Goal: Information Seeking & Learning: Compare options

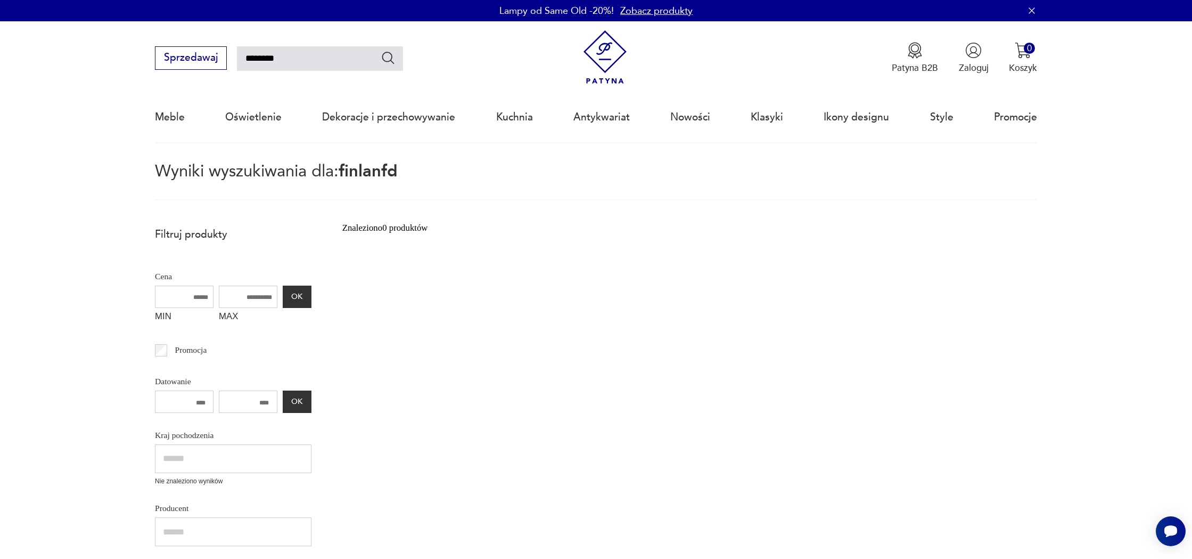
drag, startPoint x: 324, startPoint y: 55, endPoint x: 643, endPoint y: 69, distance: 319.3
click at [325, 55] on input "********" at bounding box center [320, 58] width 166 height 24
type input "*********"
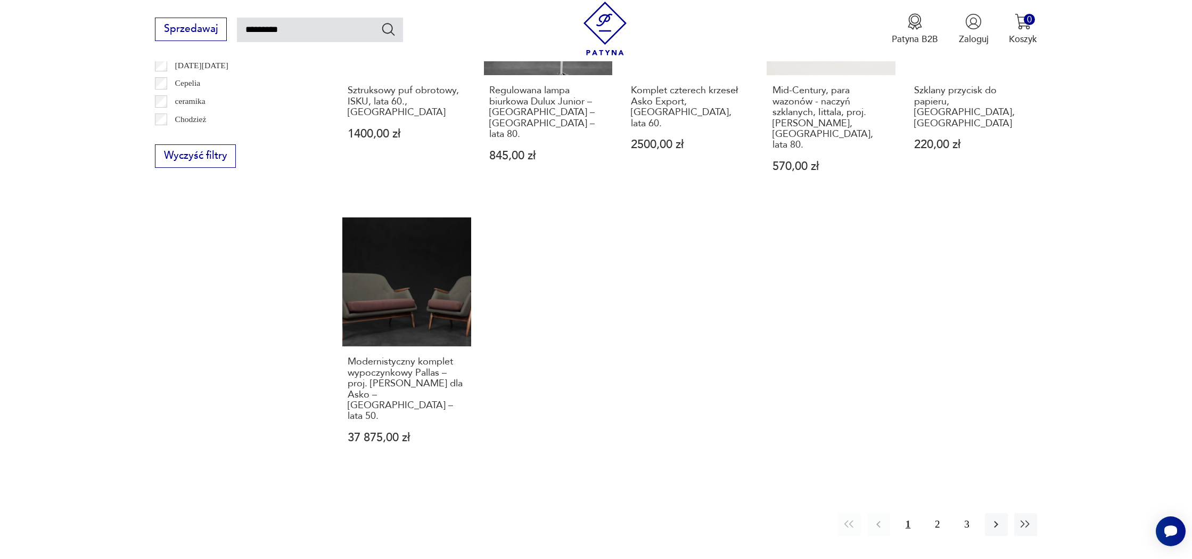
scroll to position [825, 0]
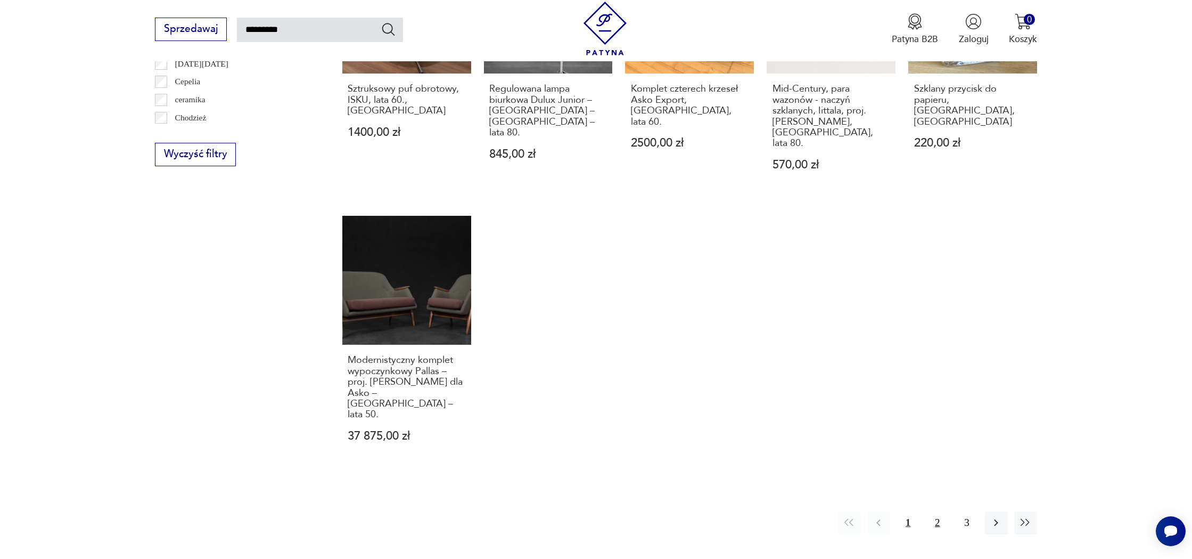
click at [931, 511] on button "2" at bounding box center [937, 522] width 23 height 23
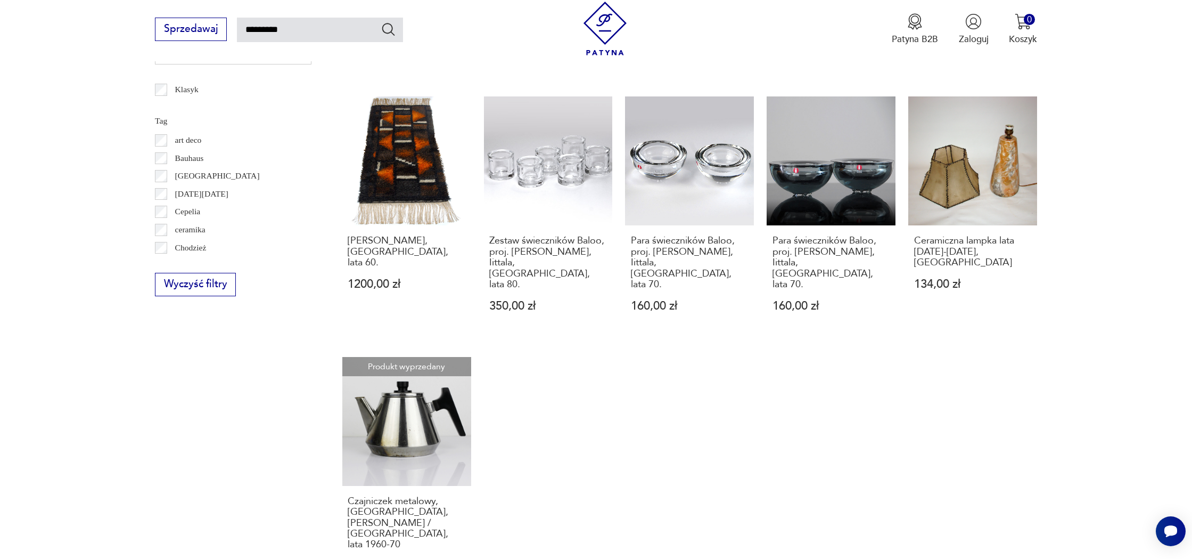
scroll to position [1035, 0]
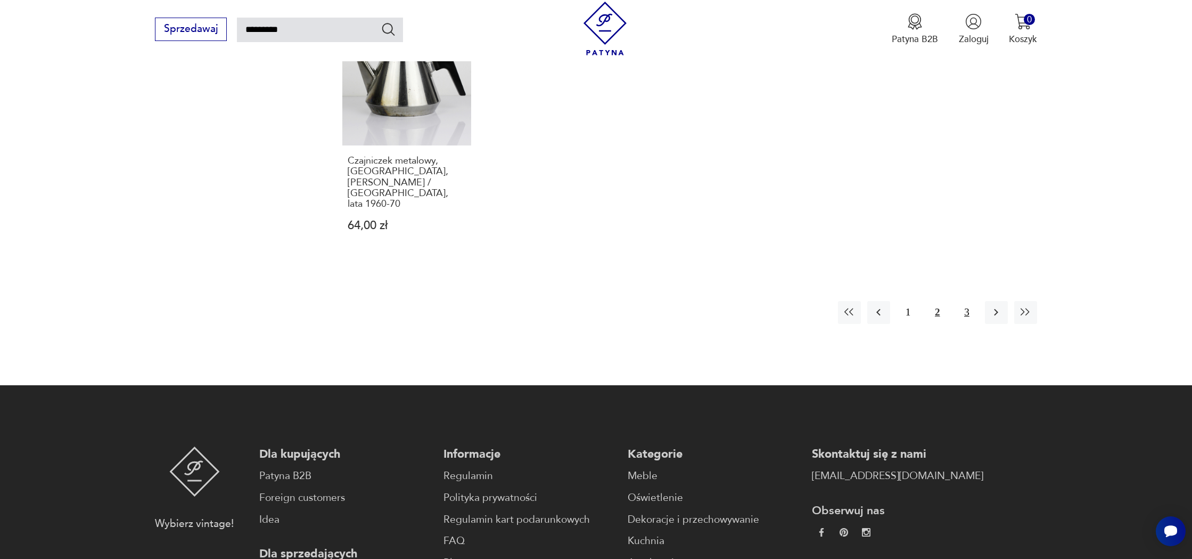
click at [972, 301] on button "3" at bounding box center [966, 312] width 23 height 23
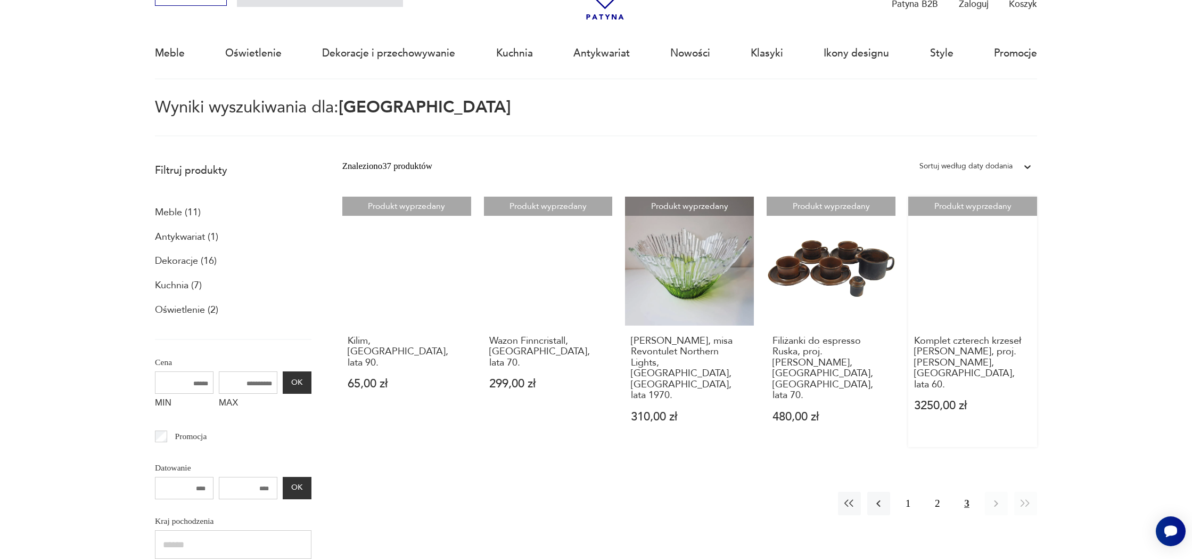
scroll to position [61, 0]
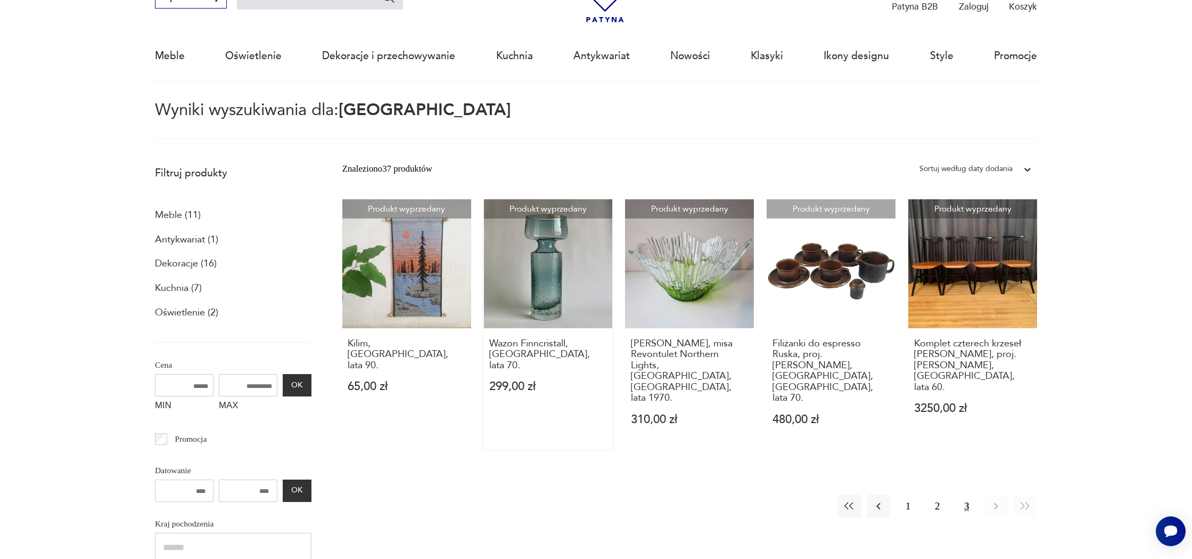
click at [605, 296] on link "Produkt wyprzedany Wazon Finncristall, [GEOGRAPHIC_DATA], lata 70. 299,00 zł" at bounding box center [548, 324] width 129 height 250
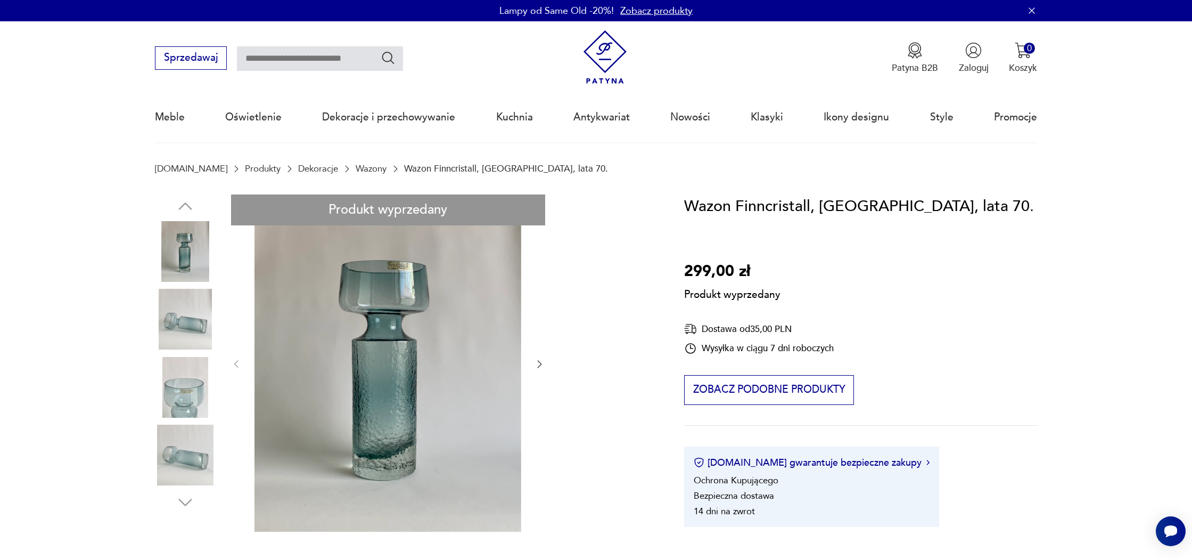
click at [747, 203] on h1 "Wazon Finncristall, [GEOGRAPHIC_DATA], lata 70." at bounding box center [859, 206] width 350 height 24
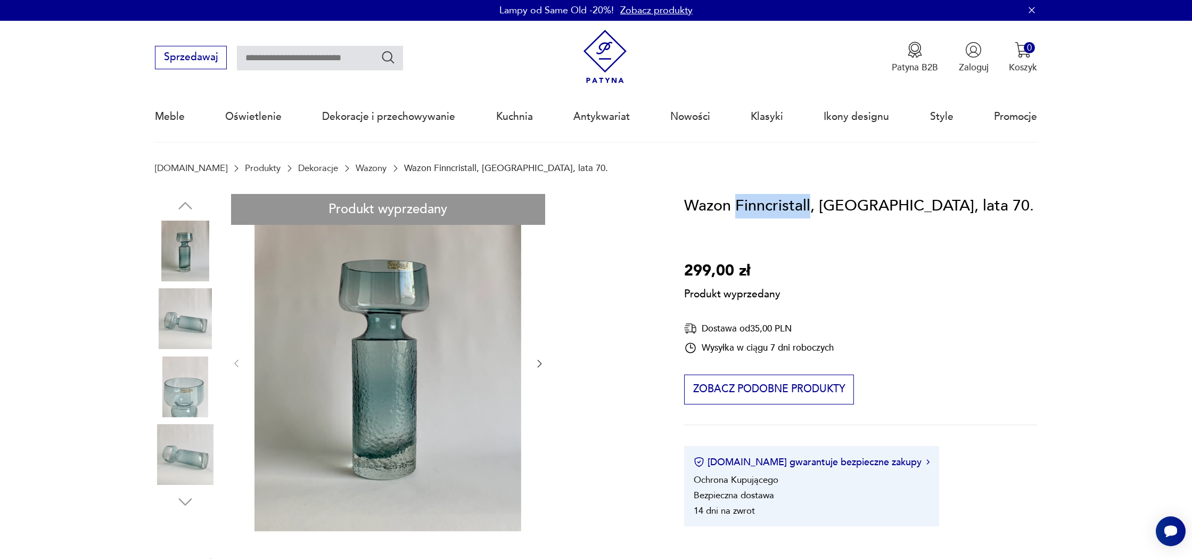
copy h1 "Finncristall"
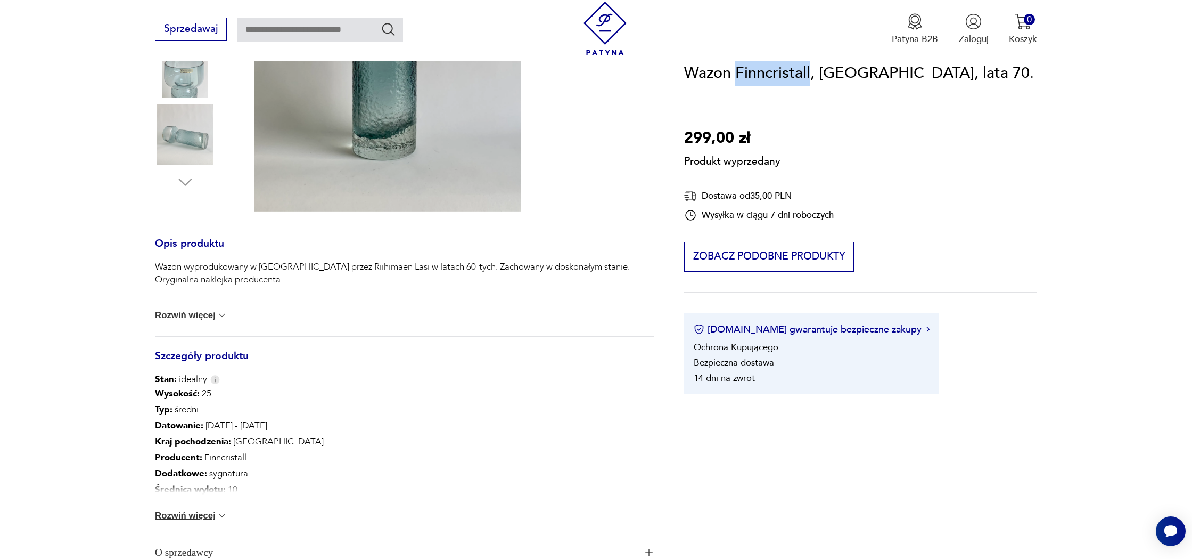
scroll to position [0, 0]
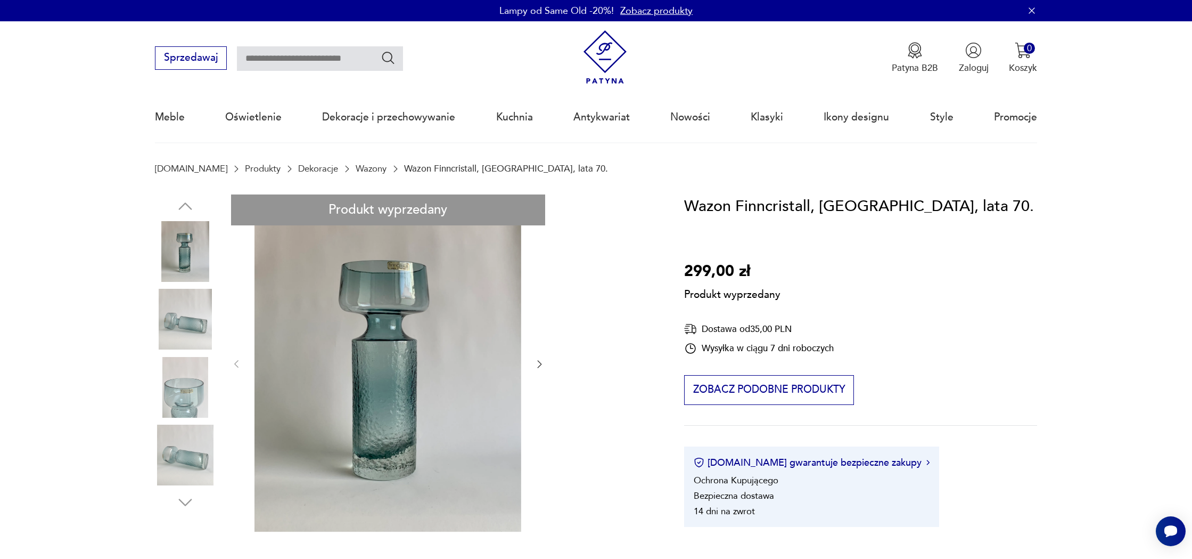
click at [323, 65] on input "text" at bounding box center [320, 58] width 166 height 24
type input "*******"
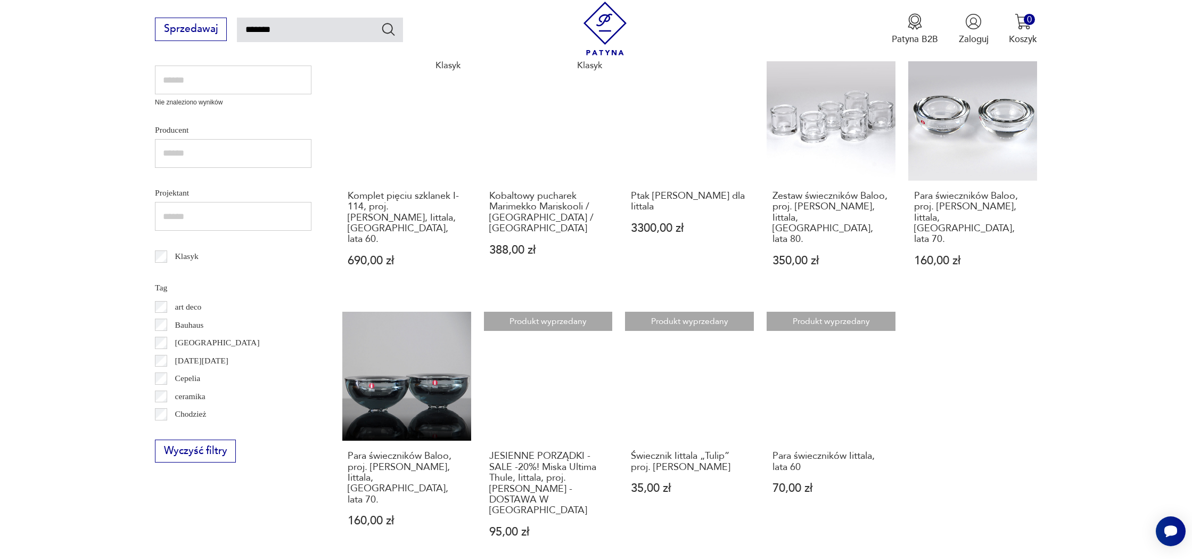
scroll to position [497, 0]
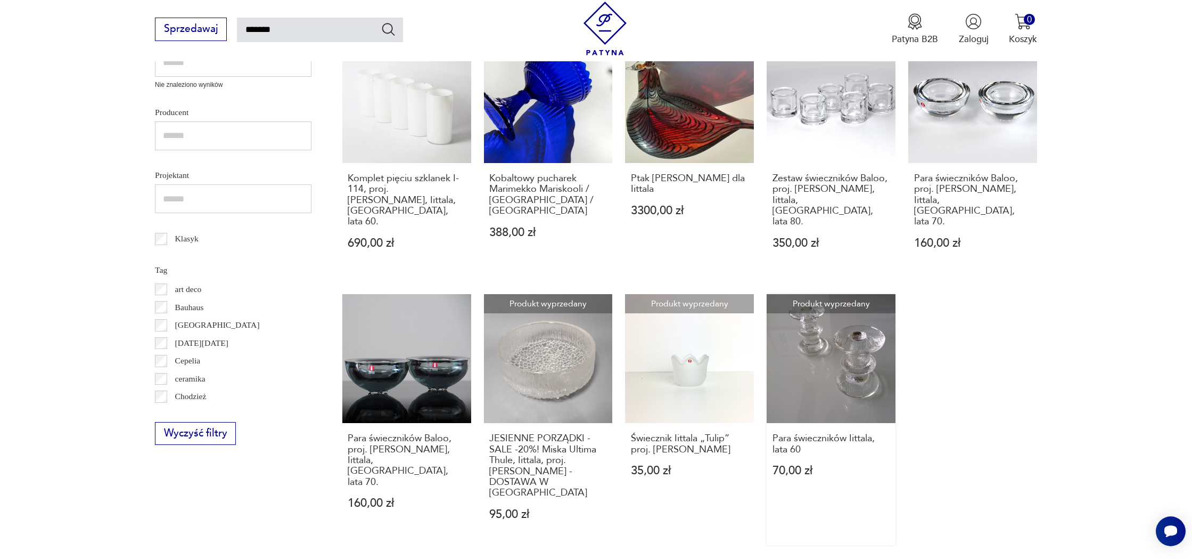
click at [850, 337] on link "Produkt wyprzedany Para świeczników Iittala, lata 60 70,00 zł" at bounding box center [831, 419] width 129 height 250
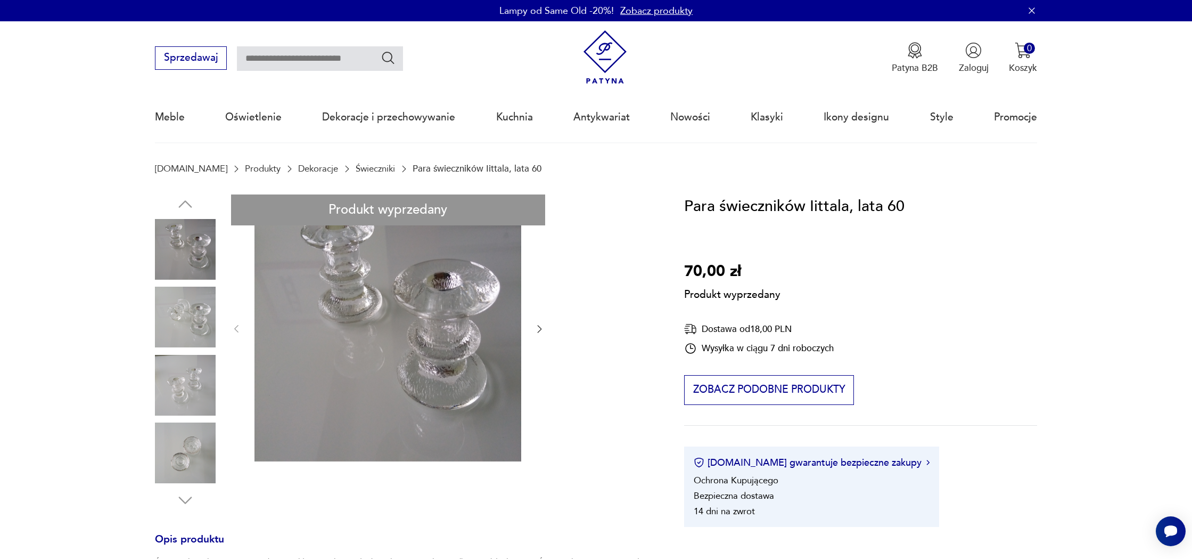
click at [544, 331] on div "Produkt wyprzedany Opis produktu Świeczniki wykonane są z grubego szkła o struk…" at bounding box center [404, 539] width 499 height 690
click at [538, 330] on div "Produkt wyprzedany Opis produktu Świeczniki wykonane są z grubego szkła o struk…" at bounding box center [404, 539] width 499 height 690
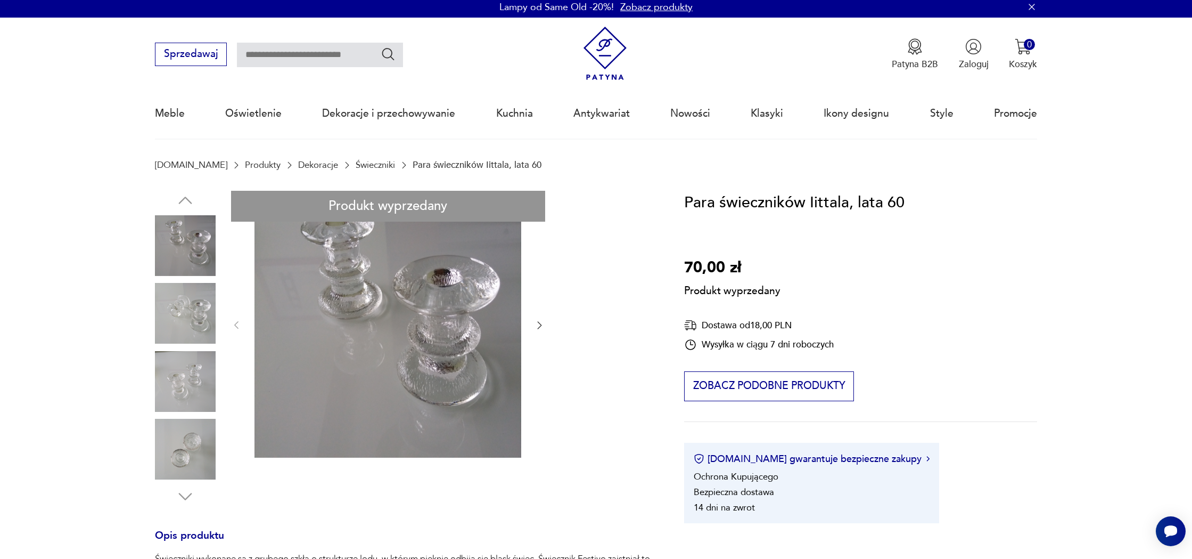
click at [166, 371] on div "Produkt wyprzedany Opis produktu Świeczniki wykonane są z grubego szkła o struk…" at bounding box center [404, 536] width 499 height 690
click at [203, 392] on div "Produkt wyprzedany Opis produktu Świeczniki wykonane są z grubego szkła o struk…" at bounding box center [404, 536] width 499 height 690
click at [187, 441] on div "Produkt wyprzedany Opis produktu Świeczniki wykonane są z grubego szkła o struk…" at bounding box center [404, 536] width 499 height 690
drag, startPoint x: 222, startPoint y: 446, endPoint x: 198, endPoint y: 446, distance: 23.4
click at [219, 446] on div "Produkt wyprzedany Opis produktu Świeczniki wykonane są z grubego szkła o struk…" at bounding box center [404, 536] width 499 height 690
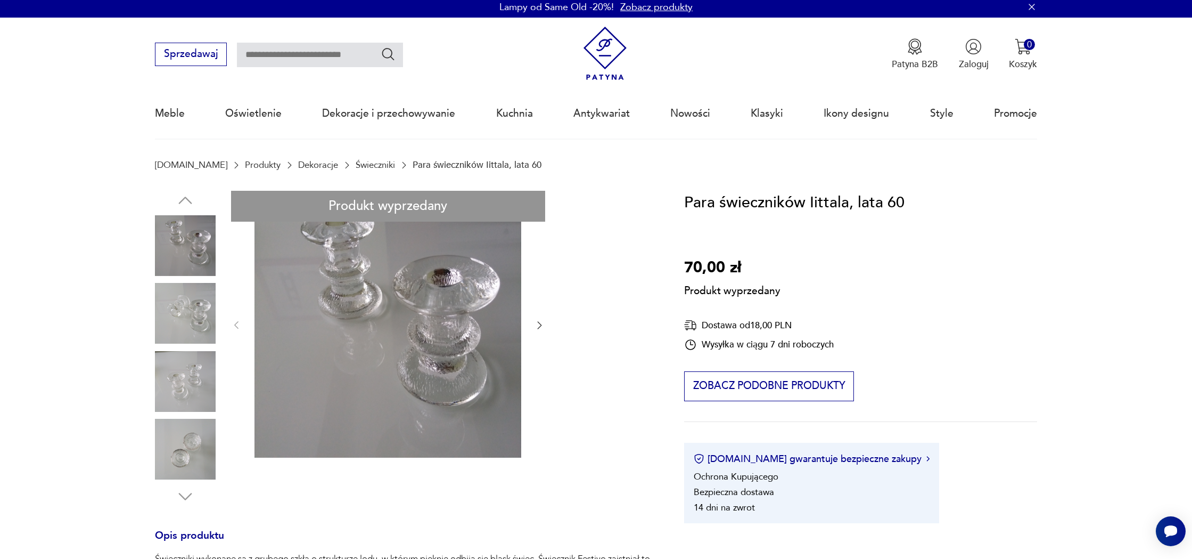
click at [185, 508] on div "Produkt wyprzedany Opis produktu Świeczniki wykonane są z grubego szkła o struk…" at bounding box center [404, 536] width 499 height 690
click at [195, 297] on div "Produkt wyprzedany Opis produktu Świeczniki wykonane są z grubego szkła o struk…" at bounding box center [404, 536] width 499 height 690
click at [541, 325] on div "Produkt wyprzedany Opis produktu Świeczniki wykonane są z grubego szkła o struk…" at bounding box center [404, 536] width 499 height 690
click at [317, 56] on input "text" at bounding box center [320, 55] width 166 height 24
paste input "**********"
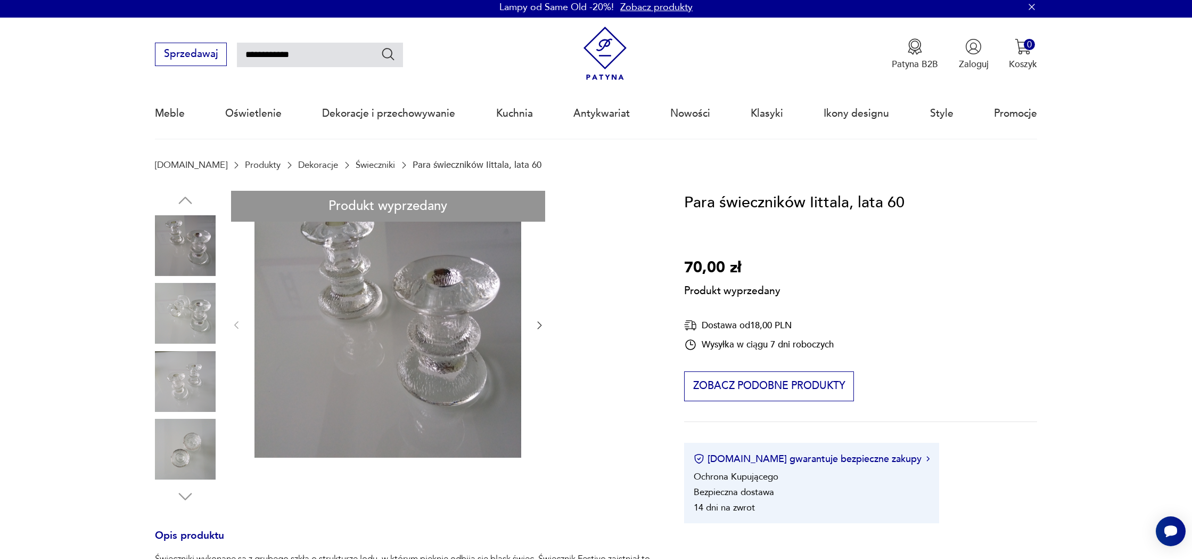
type input "**********"
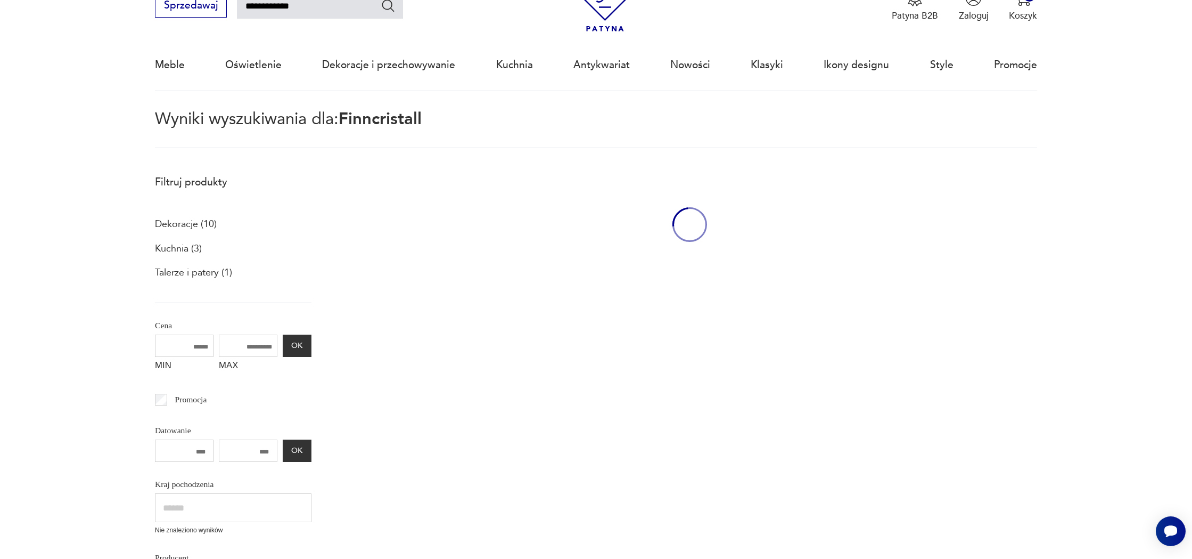
scroll to position [61, 0]
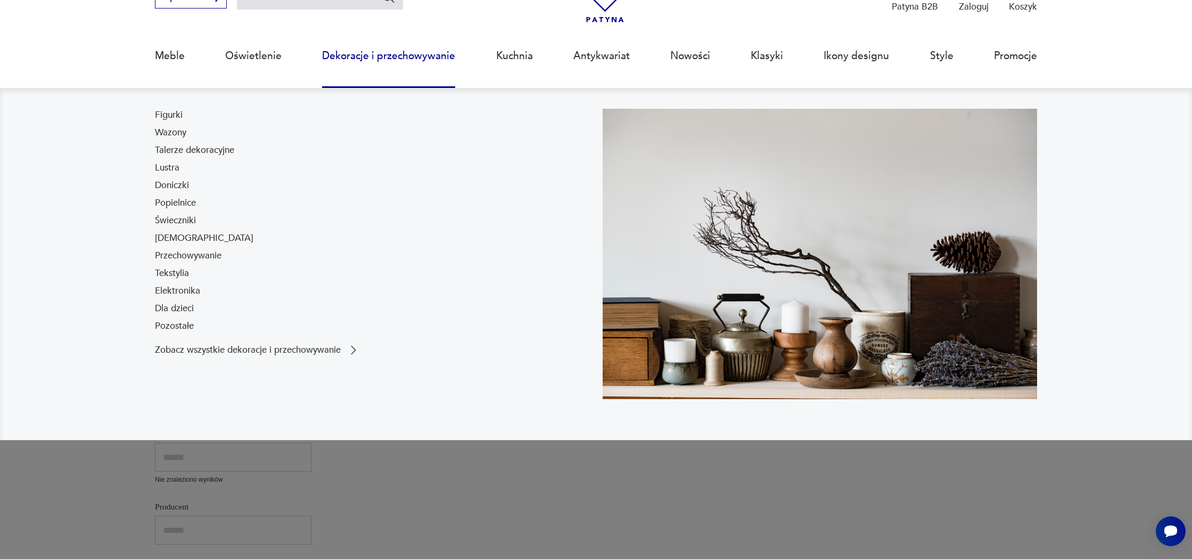
click at [188, 216] on link "Świeczniki" at bounding box center [175, 220] width 41 height 13
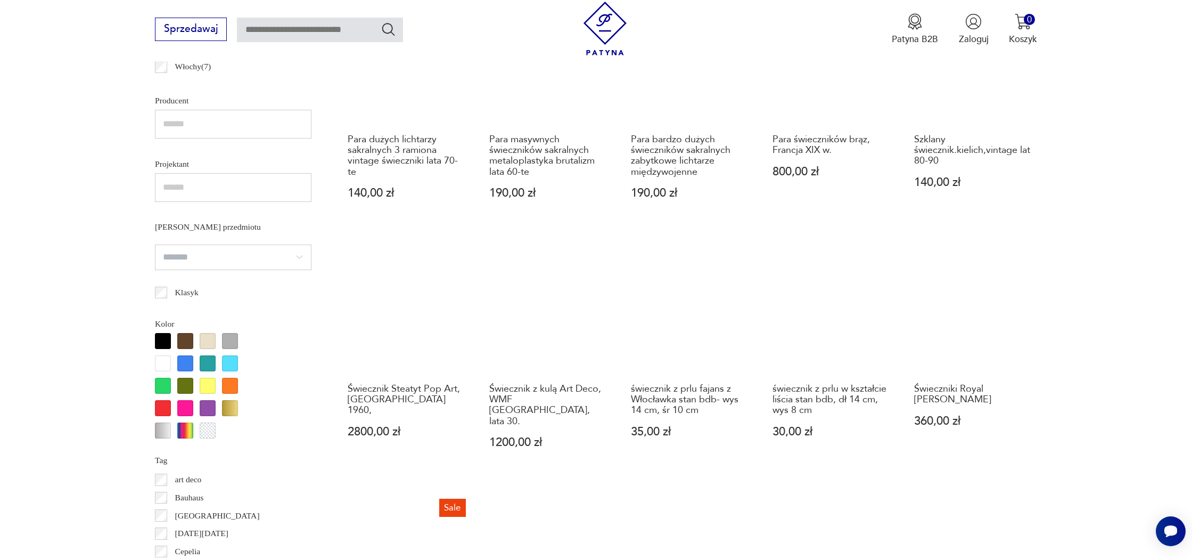
scroll to position [820, 0]
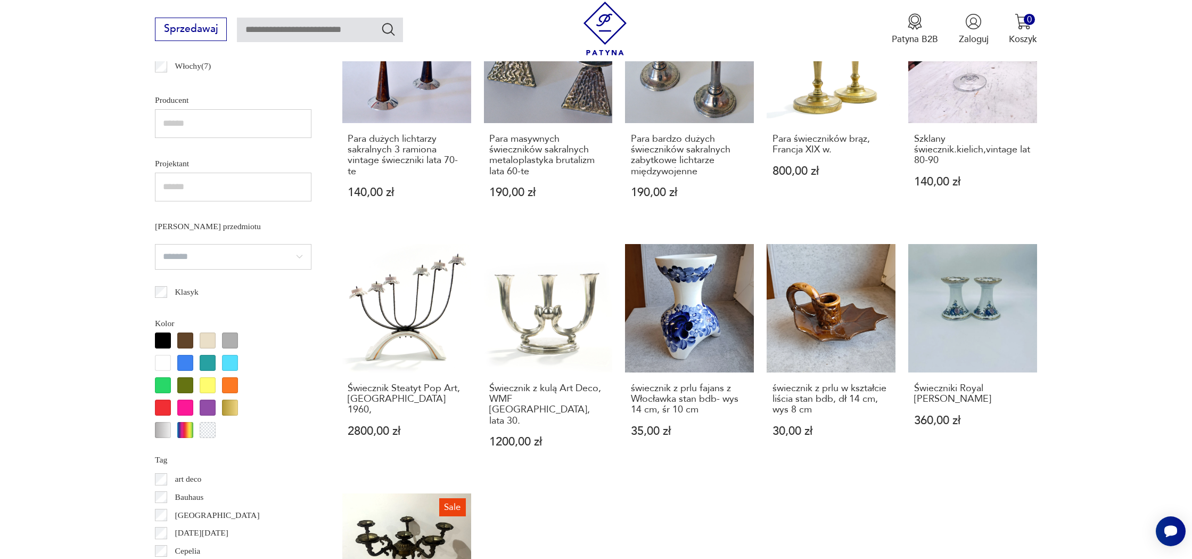
click at [206, 427] on div at bounding box center [208, 430] width 16 height 16
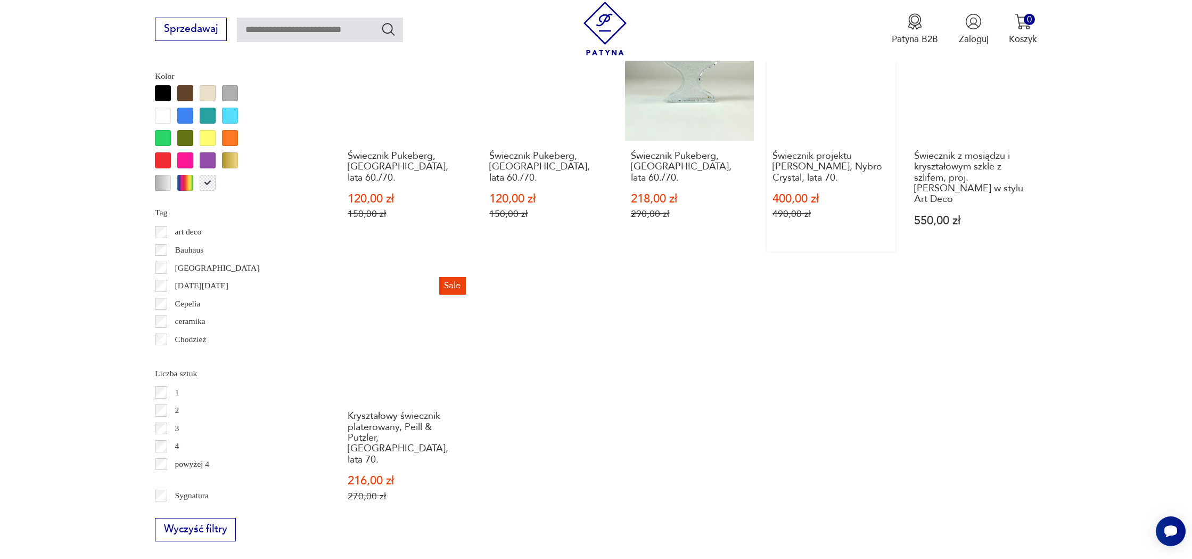
scroll to position [1217, 0]
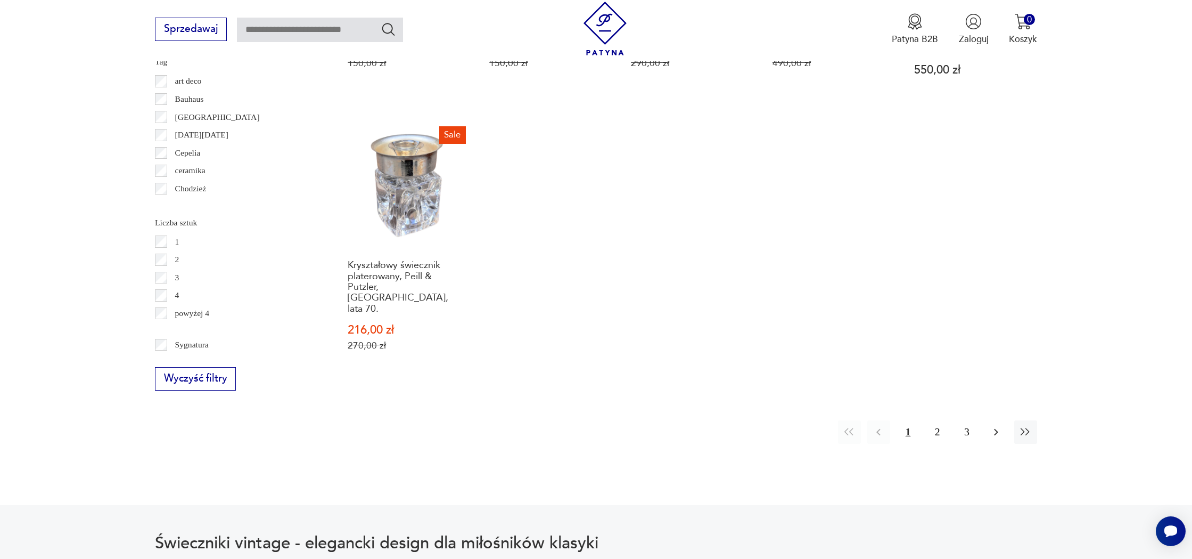
click at [1002, 425] on icon "button" at bounding box center [996, 431] width 13 height 13
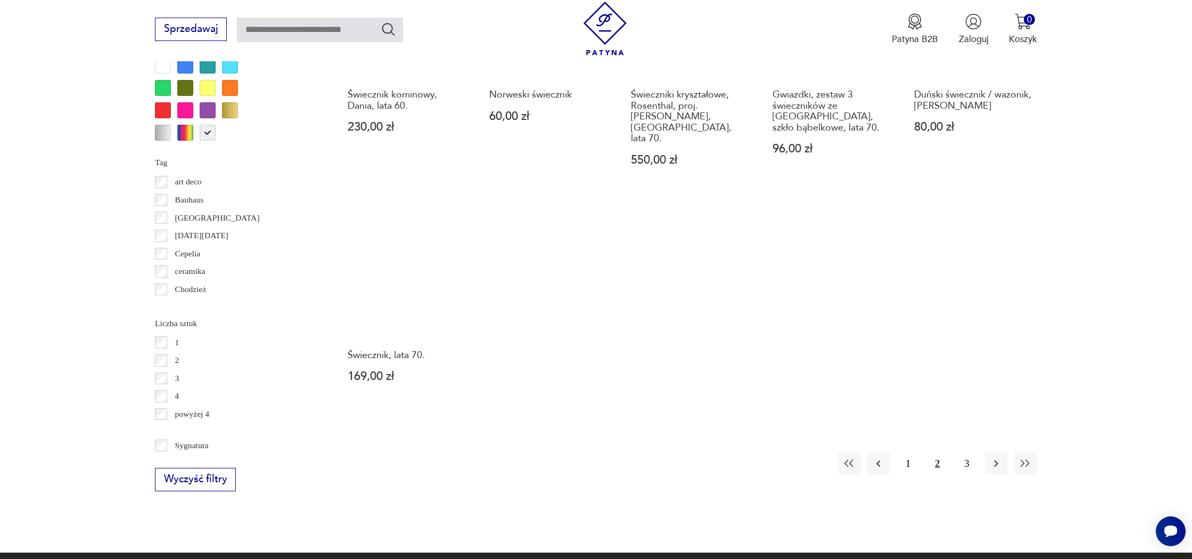
scroll to position [1139, 0]
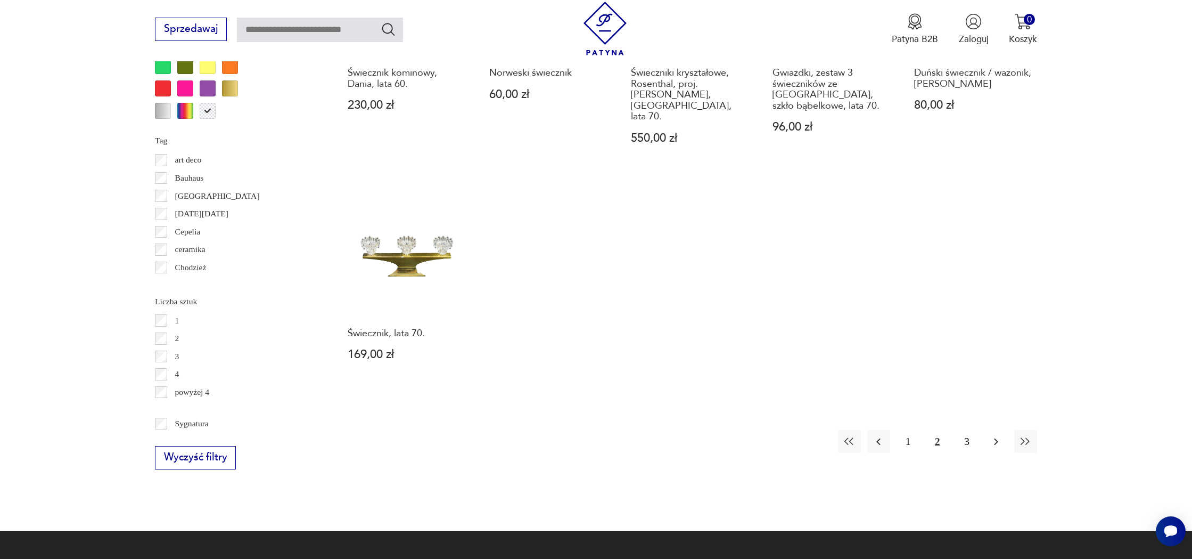
click at [993, 435] on icon "button" at bounding box center [996, 441] width 13 height 13
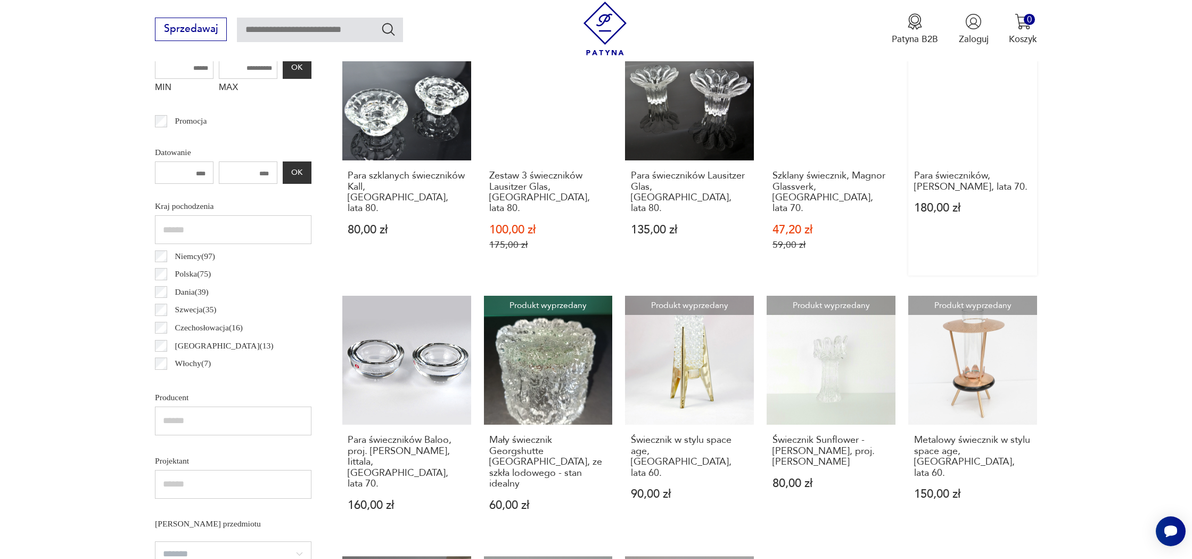
scroll to position [773, 0]
